Goal: Navigation & Orientation: Find specific page/section

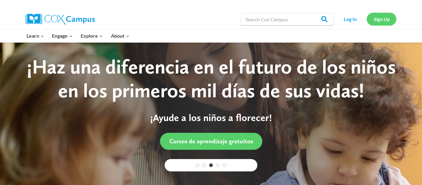
click at [382, 17] on link "Sign Up" at bounding box center [382, 19] width 30 height 13
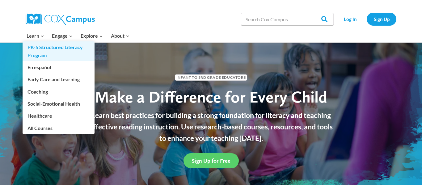
click at [44, 51] on link "PK-5 Structured Literacy Program" at bounding box center [59, 51] width 72 height 20
